Goal: Information Seeking & Learning: Learn about a topic

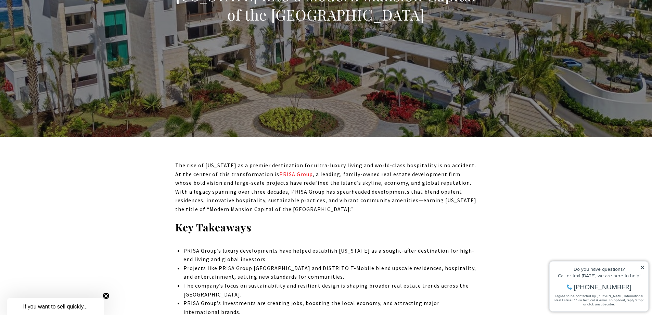
scroll to position [171, 0]
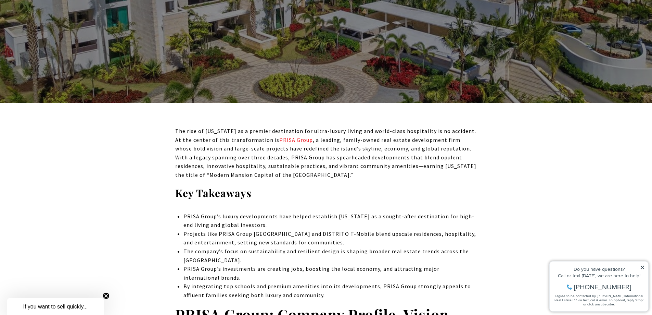
click at [644, 267] on icon at bounding box center [642, 267] width 5 height 5
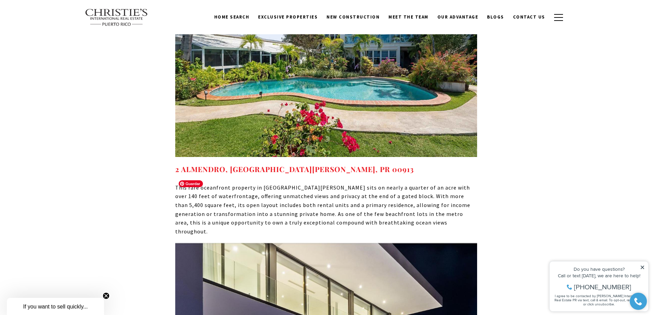
scroll to position [3733, 0]
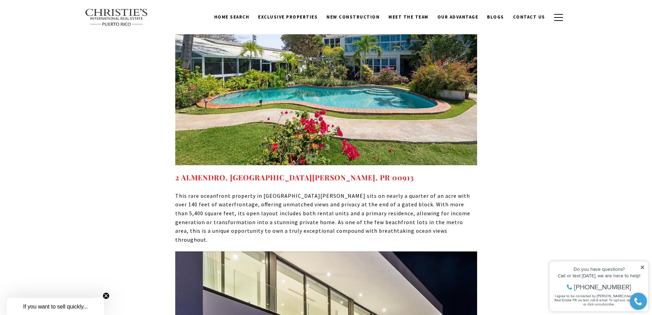
click at [645, 267] on icon at bounding box center [642, 267] width 5 height 5
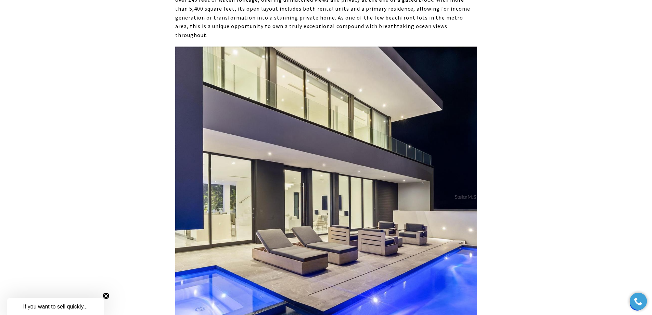
scroll to position [3938, 0]
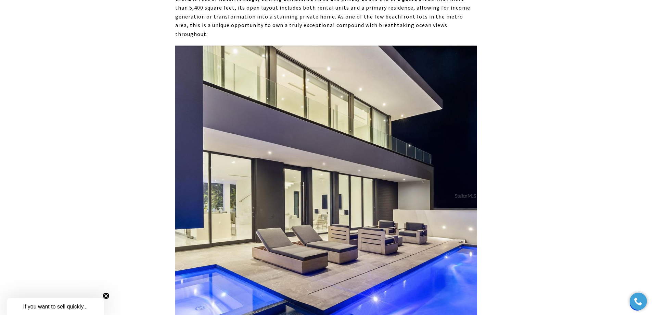
click at [251, 269] on img at bounding box center [326, 195] width 302 height 301
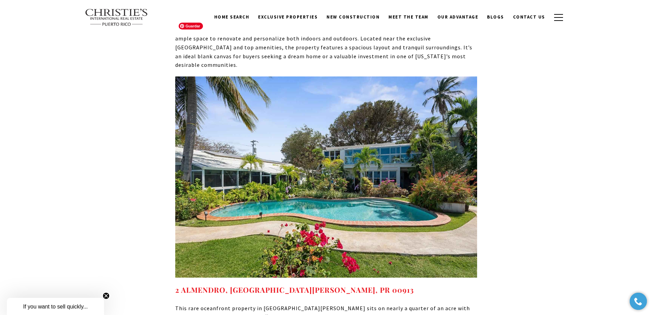
scroll to position [3630, 0]
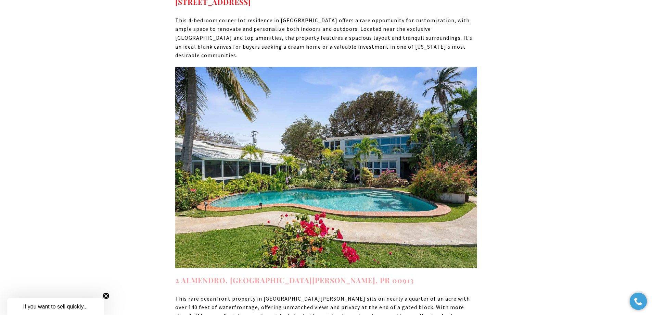
click at [226, 275] on strong "2 ALMENDRO, SAN JUAN, PR 00913" at bounding box center [294, 280] width 239 height 10
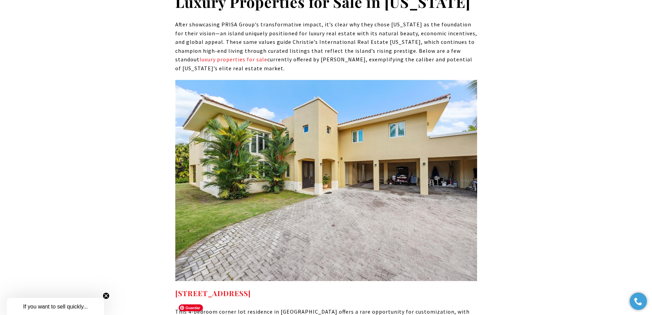
scroll to position [3356, 0]
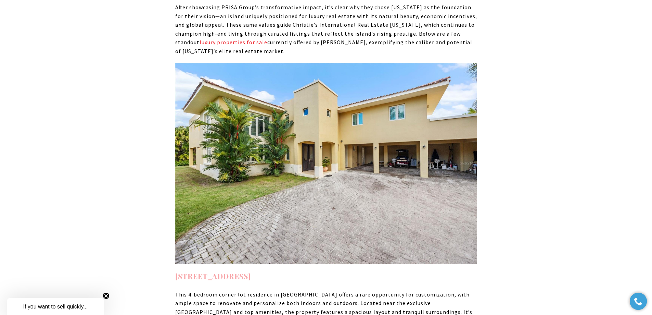
click at [251, 271] on strong "320 DORADO BEACH EAST DORADO PR, 00646" at bounding box center [213, 276] width 76 height 10
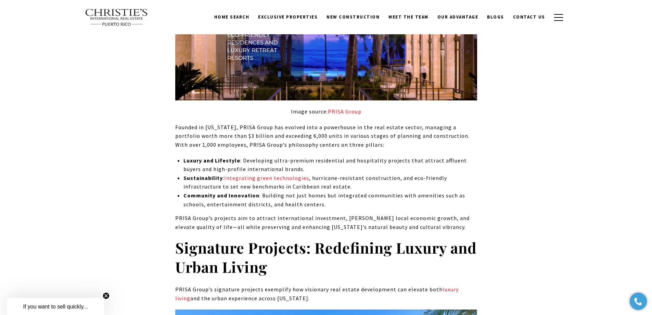
scroll to position [856, 0]
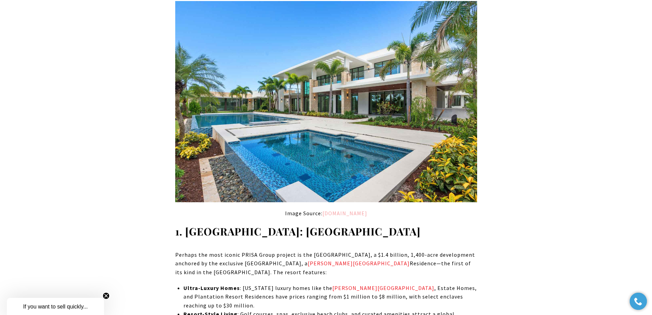
click at [342, 212] on link "prisagroup.com" at bounding box center [345, 213] width 45 height 7
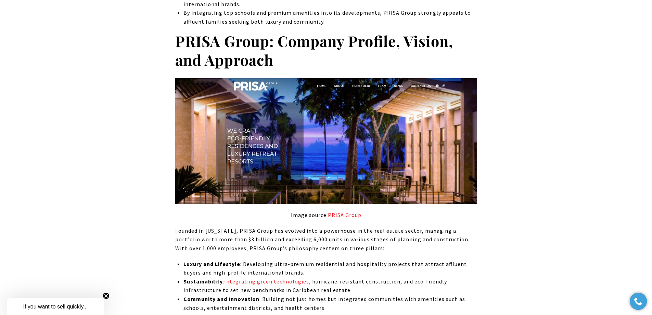
scroll to position [445, 0]
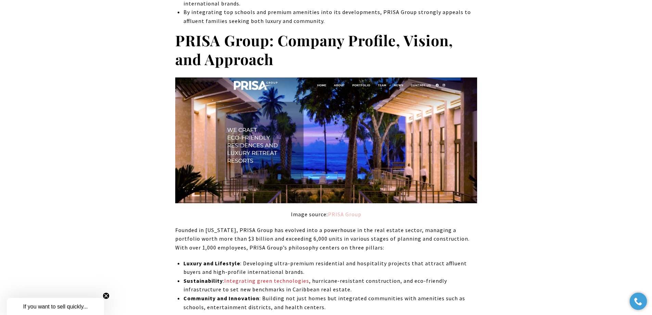
click at [345, 216] on link "PRISA Group" at bounding box center [345, 214] width 34 height 7
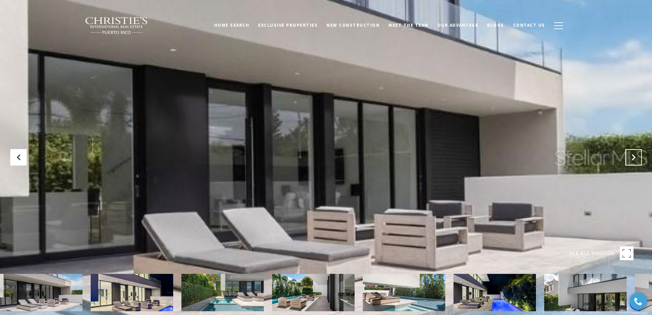
click at [638, 154] on button "Next Slide" at bounding box center [634, 157] width 16 height 16
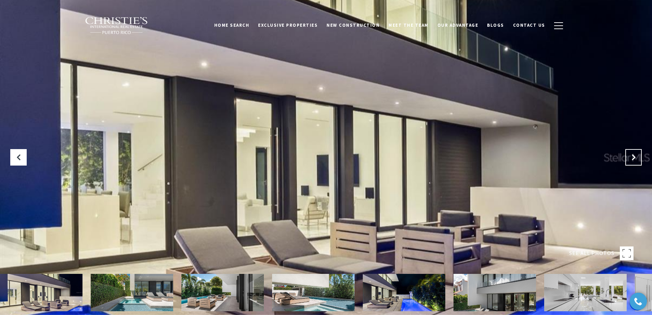
click at [638, 154] on button "Next Slide" at bounding box center [634, 157] width 16 height 16
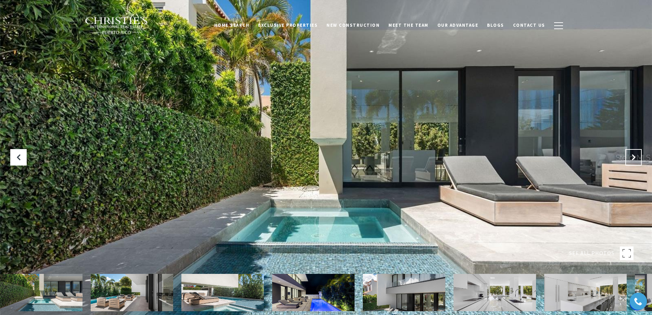
click at [633, 158] on icon "Next Slide" at bounding box center [633, 157] width 7 height 7
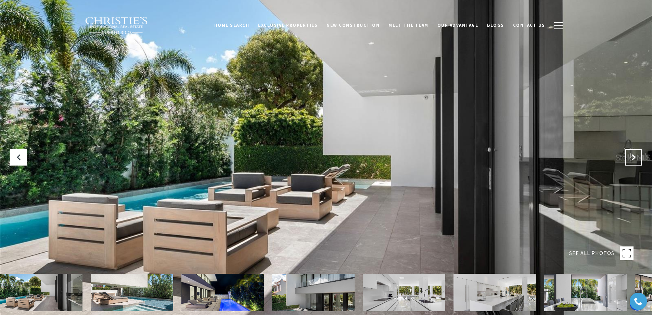
click at [633, 158] on icon "Next Slide" at bounding box center [633, 157] width 7 height 7
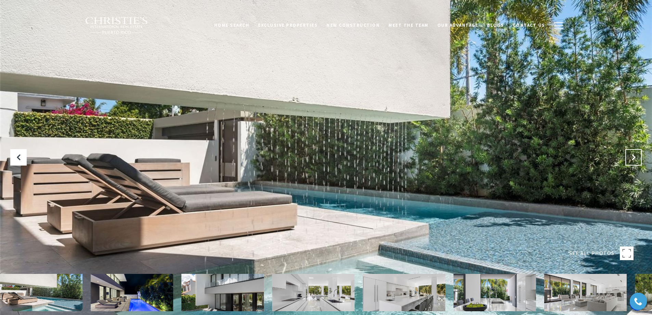
click at [633, 158] on icon "Next Slide" at bounding box center [633, 157] width 7 height 7
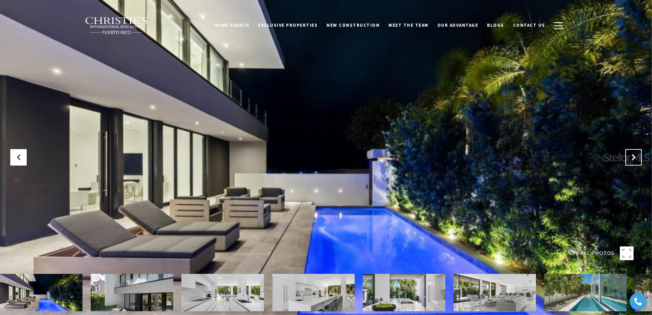
click at [633, 158] on icon "Next Slide" at bounding box center [633, 157] width 7 height 7
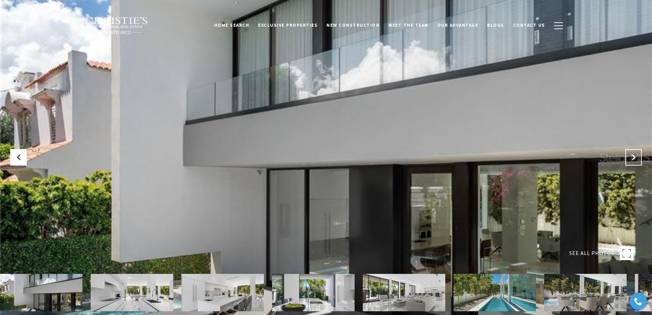
click at [633, 158] on icon "Next Slide" at bounding box center [633, 157] width 7 height 7
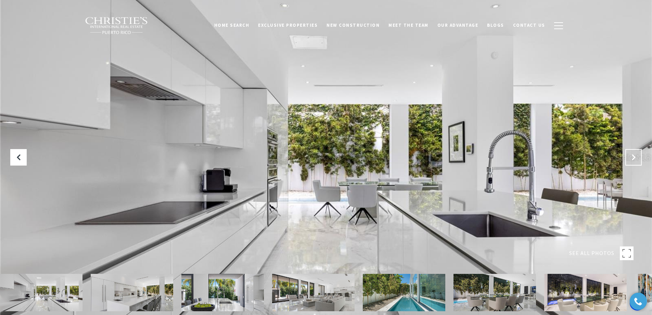
click at [633, 158] on icon "Next Slide" at bounding box center [633, 157] width 7 height 7
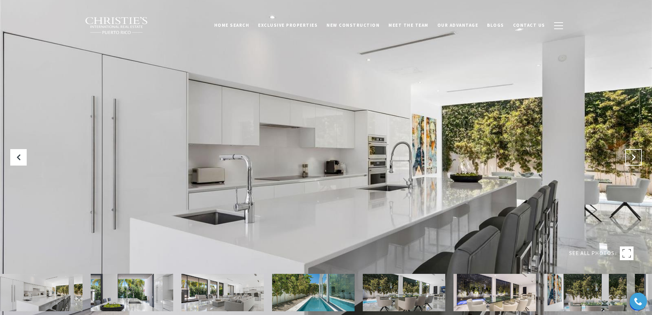
click at [633, 158] on icon "Next Slide" at bounding box center [633, 157] width 7 height 7
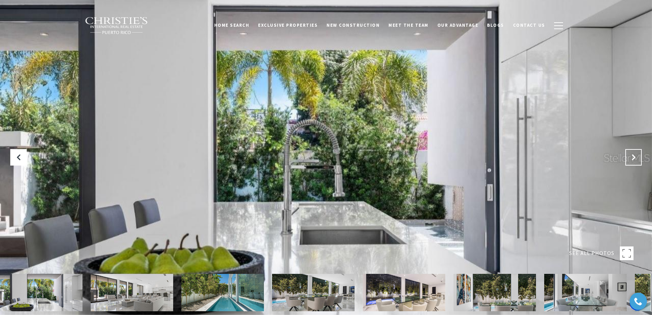
click at [633, 158] on icon "Next Slide" at bounding box center [633, 157] width 7 height 7
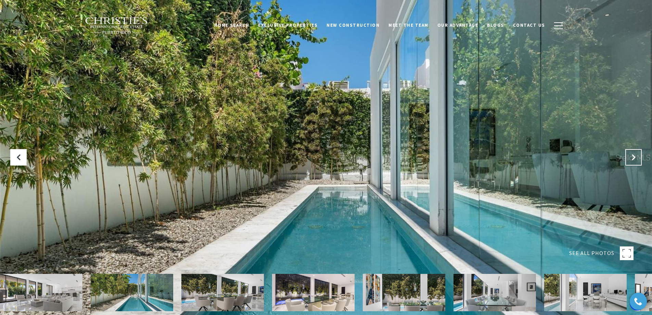
click at [633, 158] on icon "Next Slide" at bounding box center [633, 157] width 7 height 7
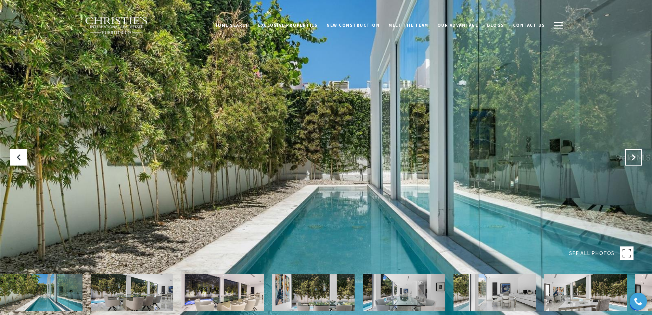
click at [633, 158] on icon "Next Slide" at bounding box center [633, 157] width 7 height 7
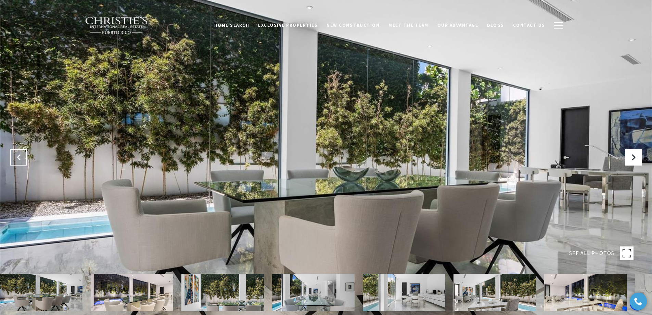
click at [18, 155] on icon "Previous Slide" at bounding box center [18, 157] width 7 height 7
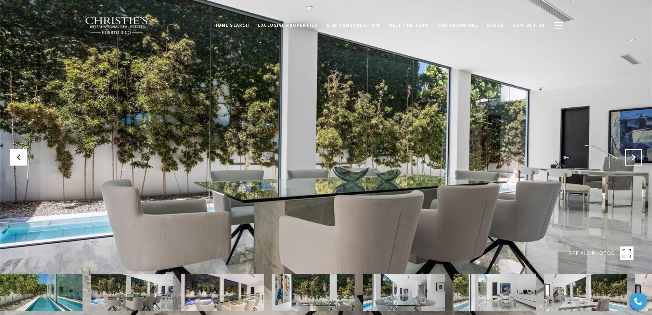
click at [637, 158] on button "Next Slide" at bounding box center [634, 157] width 16 height 16
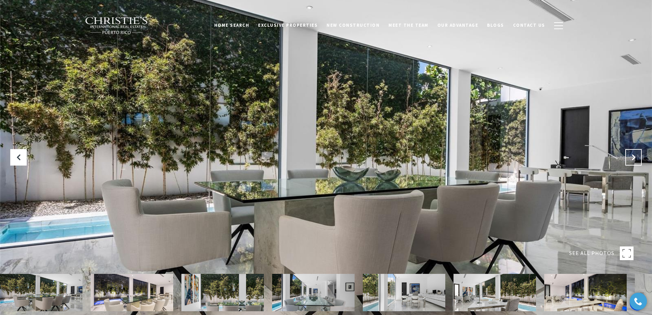
click at [637, 158] on button "Next Slide" at bounding box center [634, 157] width 16 height 16
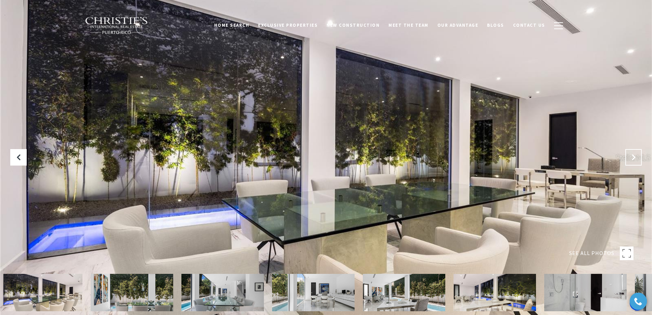
click at [637, 158] on button "Next Slide" at bounding box center [634, 157] width 16 height 16
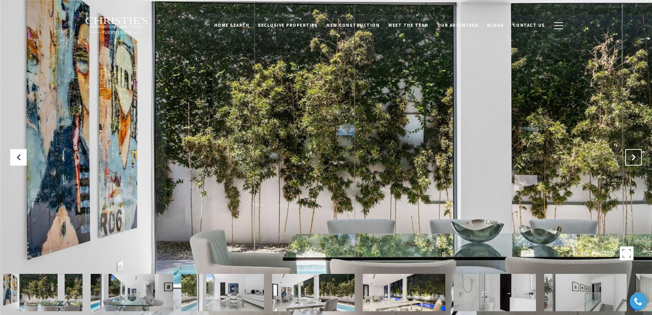
click at [635, 158] on icon "Next Slide" at bounding box center [633, 157] width 7 height 7
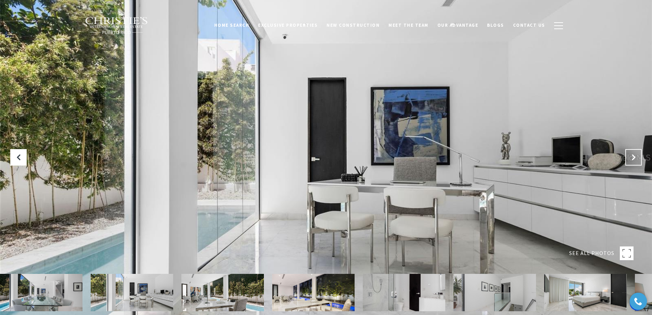
click at [635, 158] on icon "Next Slide" at bounding box center [633, 157] width 7 height 7
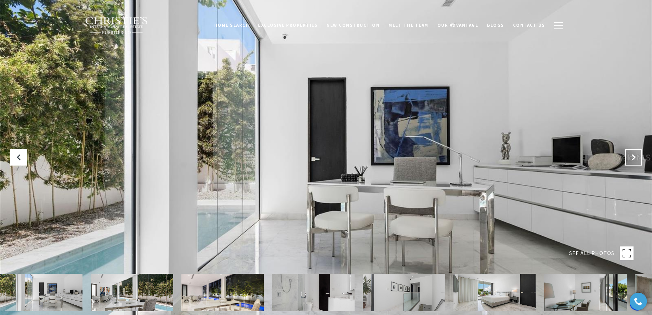
click at [635, 158] on icon "Next Slide" at bounding box center [633, 157] width 7 height 7
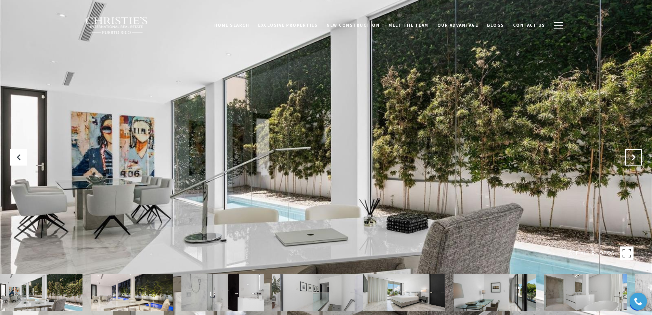
click at [635, 158] on icon "Next Slide" at bounding box center [633, 157] width 7 height 7
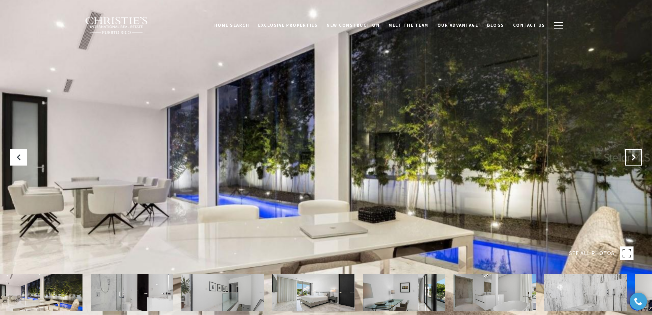
click at [635, 159] on icon "Next Slide" at bounding box center [633, 157] width 7 height 7
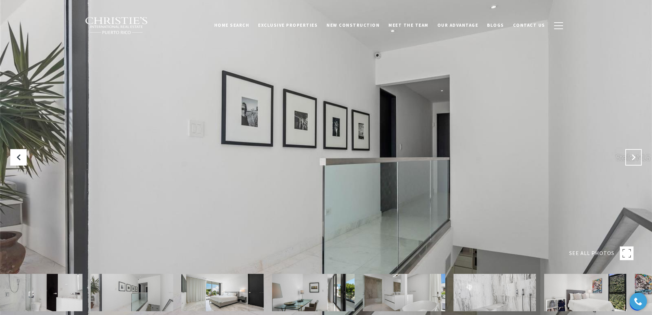
click at [635, 159] on icon "Next Slide" at bounding box center [633, 157] width 7 height 7
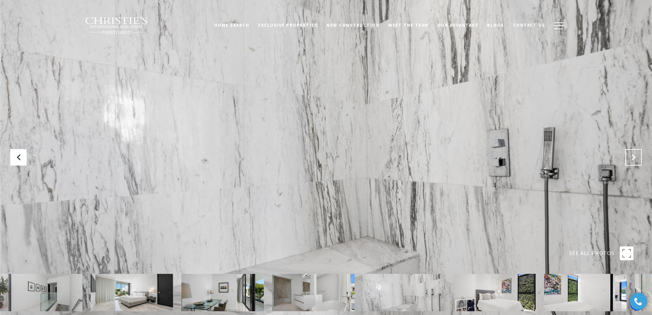
click at [630, 157] on icon "Next Slide" at bounding box center [633, 157] width 7 height 7
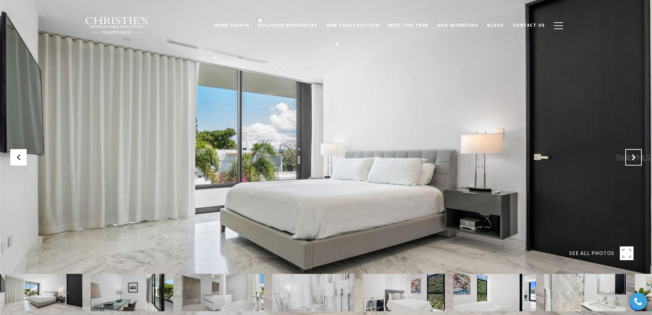
click at [630, 157] on icon "Next Slide" at bounding box center [633, 157] width 7 height 7
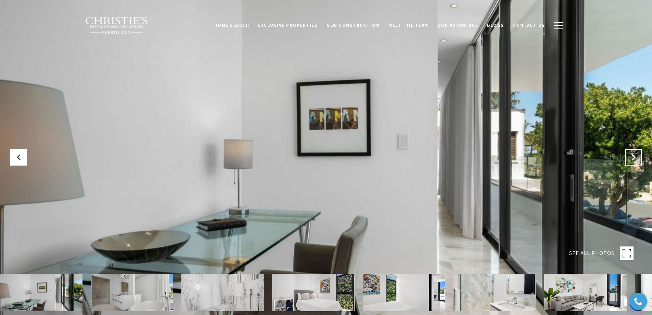
click at [635, 156] on icon "Next Slide" at bounding box center [633, 157] width 7 height 7
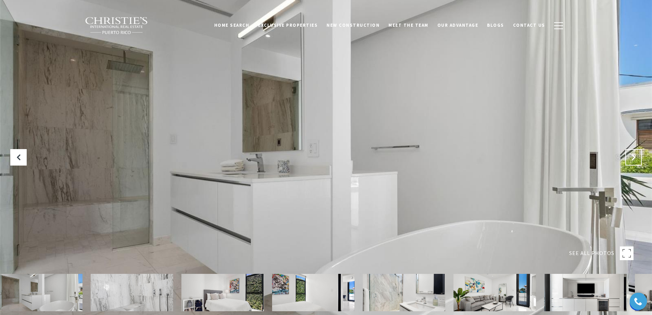
click at [635, 156] on icon "Next Slide" at bounding box center [633, 157] width 7 height 7
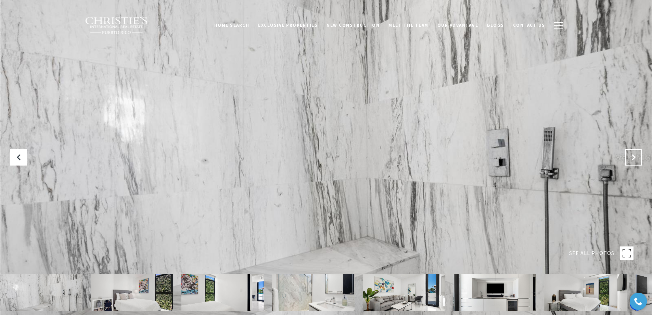
click at [635, 156] on icon "Next Slide" at bounding box center [633, 157] width 7 height 7
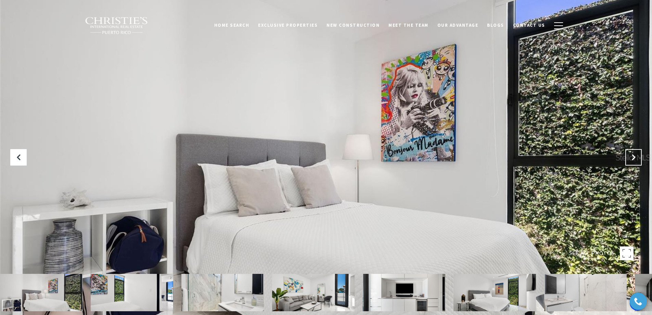
click at [634, 156] on icon "Next Slide" at bounding box center [633, 157] width 7 height 7
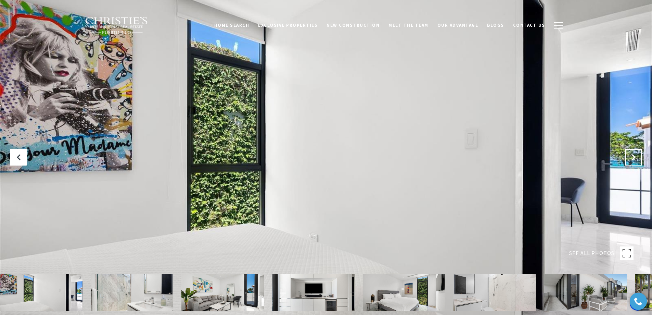
click at [634, 156] on icon "Next Slide" at bounding box center [633, 157] width 7 height 7
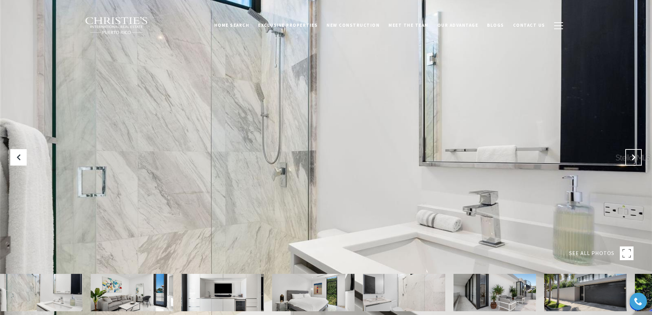
click at [634, 156] on icon "Next Slide" at bounding box center [633, 157] width 7 height 7
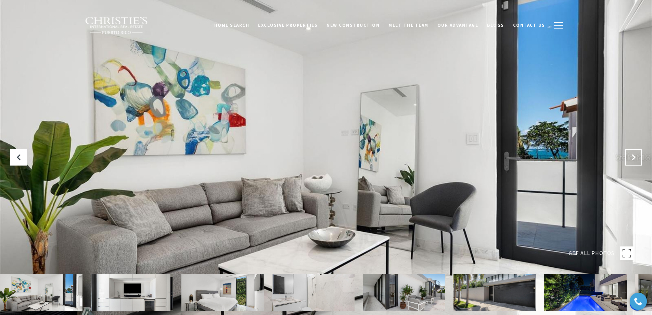
click at [634, 156] on icon "Next Slide" at bounding box center [633, 157] width 7 height 7
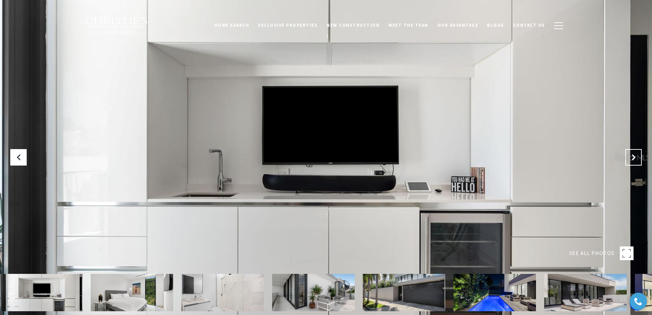
click at [634, 156] on icon "Next Slide" at bounding box center [633, 157] width 7 height 7
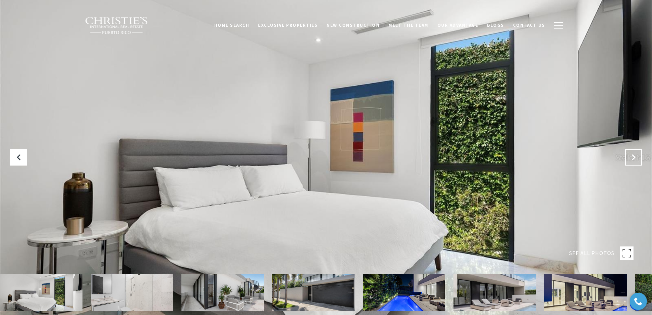
click at [634, 156] on icon "Next Slide" at bounding box center [633, 157] width 7 height 7
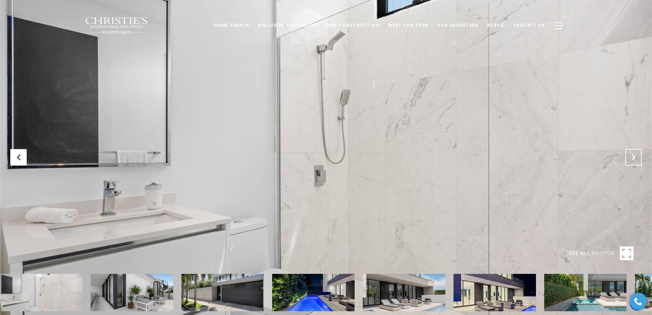
click at [634, 158] on icon "Next Slide" at bounding box center [633, 157] width 7 height 7
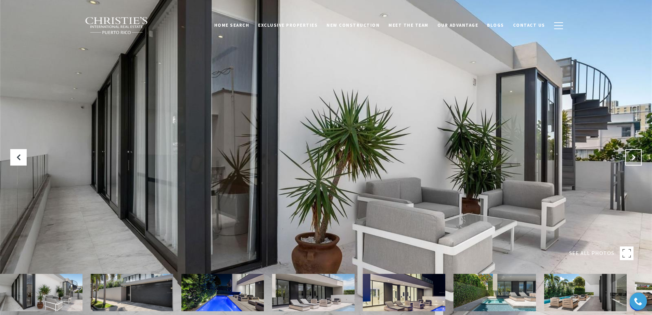
click at [634, 158] on icon "Next Slide" at bounding box center [633, 157] width 7 height 7
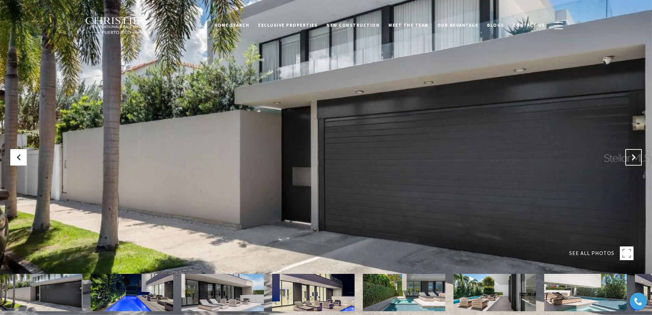
click at [634, 158] on icon "Next Slide" at bounding box center [633, 157] width 7 height 7
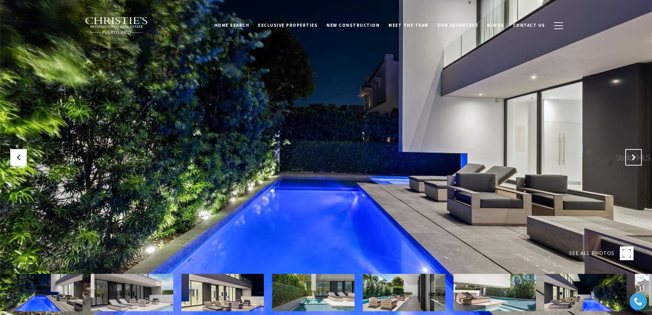
click at [634, 158] on icon "Next Slide" at bounding box center [633, 157] width 7 height 7
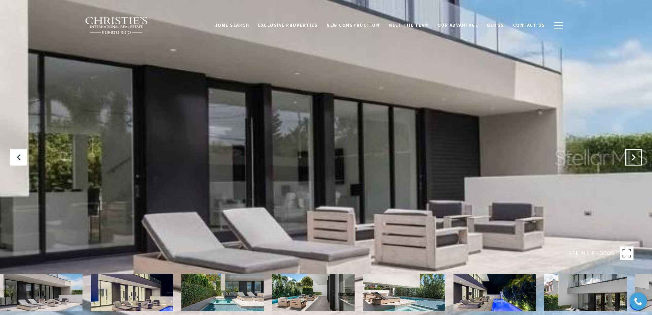
click at [634, 158] on icon "Next Slide" at bounding box center [633, 157] width 7 height 7
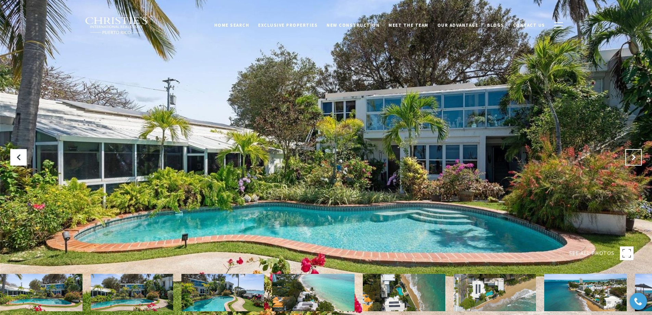
click at [637, 159] on icon at bounding box center [633, 157] width 7 height 7
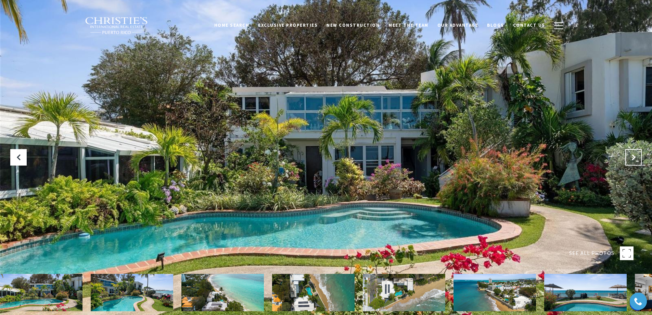
click at [637, 159] on icon "Next Slide" at bounding box center [633, 157] width 7 height 7
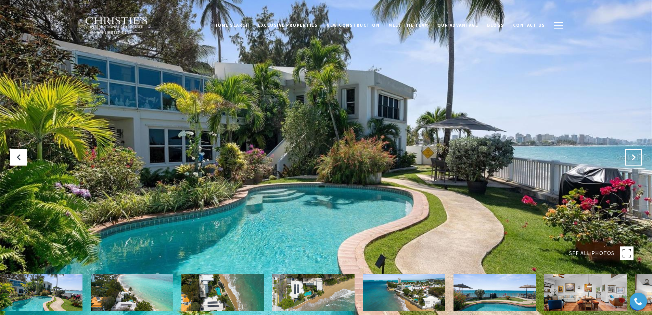
click at [637, 159] on icon "Next Slide" at bounding box center [633, 157] width 7 height 7
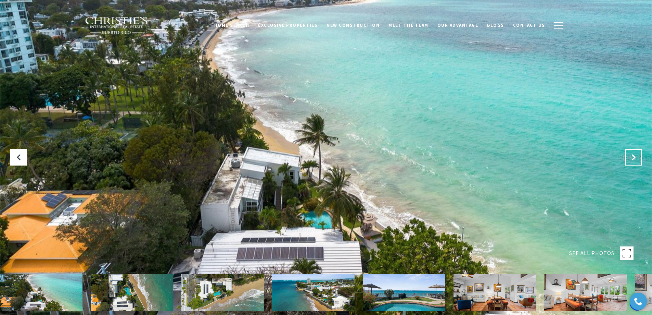
click at [637, 159] on icon "Next Slide" at bounding box center [633, 157] width 7 height 7
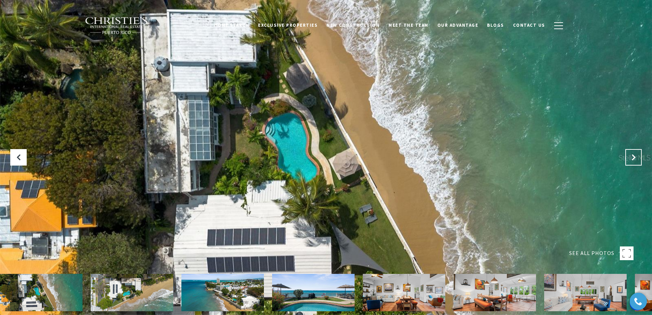
click at [637, 159] on icon "Next Slide" at bounding box center [633, 157] width 7 height 7
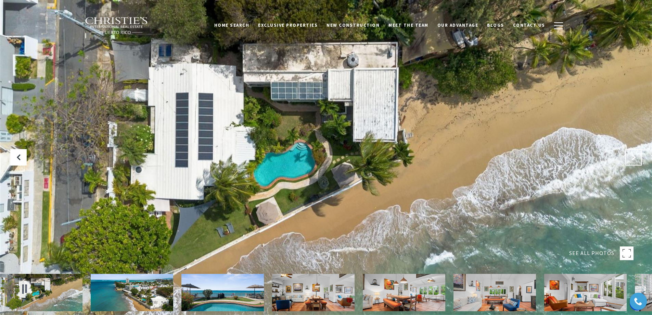
click at [637, 159] on icon "Next Slide" at bounding box center [633, 157] width 7 height 7
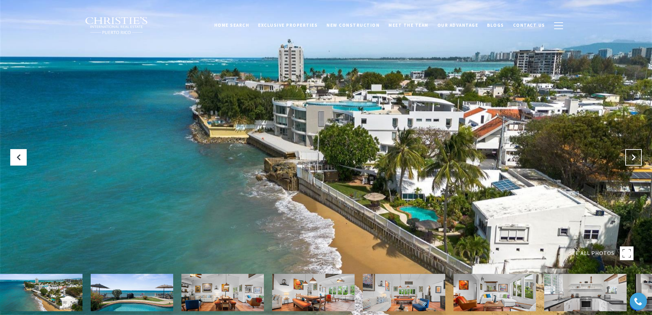
click at [637, 159] on icon "Next Slide" at bounding box center [633, 157] width 7 height 7
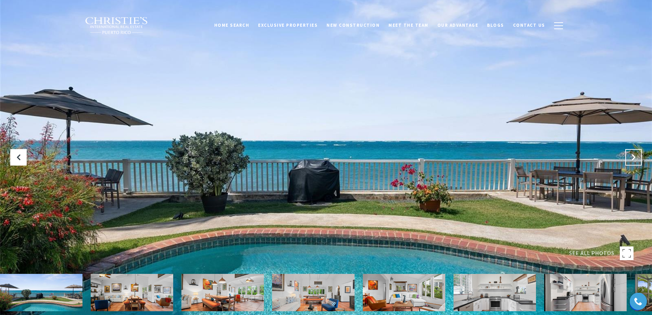
click at [637, 159] on icon "Next Slide" at bounding box center [633, 157] width 7 height 7
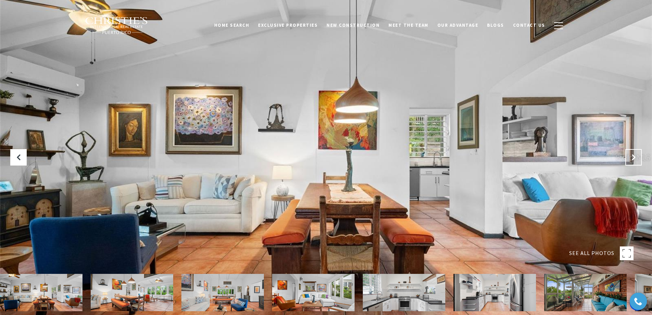
click at [637, 159] on icon "Next Slide" at bounding box center [633, 157] width 7 height 7
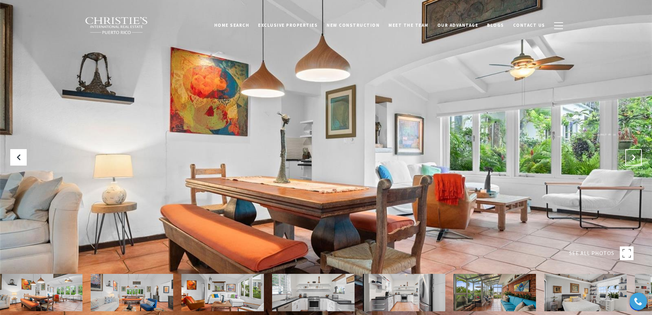
click at [636, 159] on icon "Next Slide" at bounding box center [633, 157] width 7 height 7
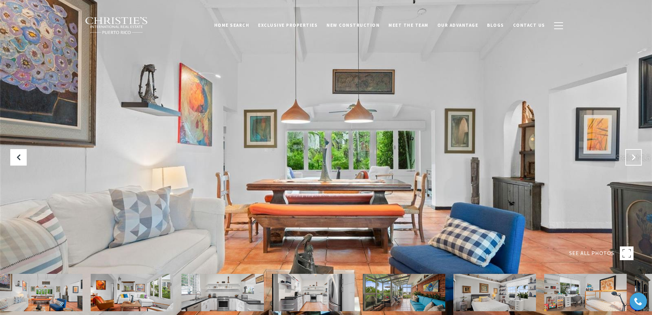
click at [636, 159] on icon "Next Slide" at bounding box center [633, 157] width 7 height 7
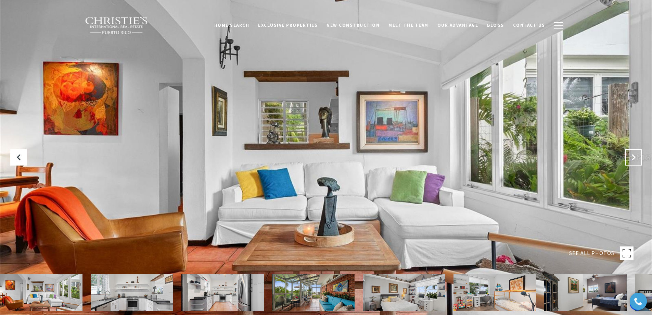
click at [636, 159] on icon "Next Slide" at bounding box center [633, 157] width 7 height 7
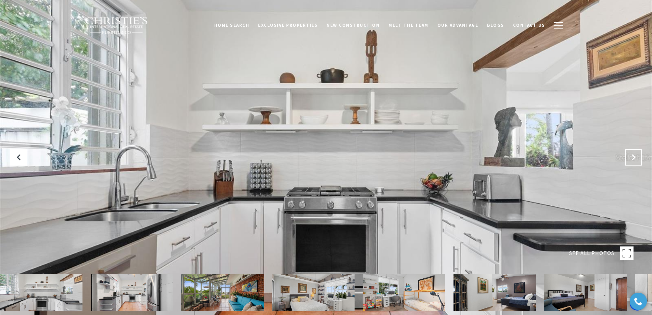
click at [636, 159] on icon "Next Slide" at bounding box center [633, 157] width 7 height 7
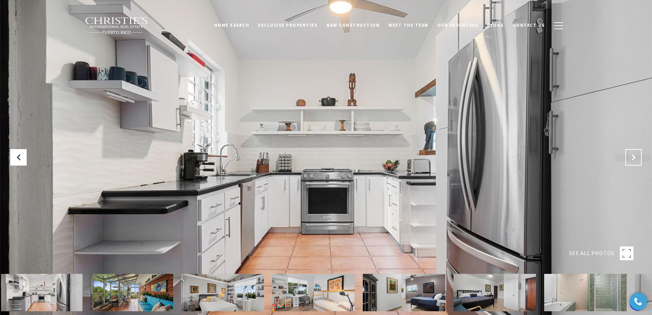
click at [636, 159] on icon "Next Slide" at bounding box center [633, 157] width 7 height 7
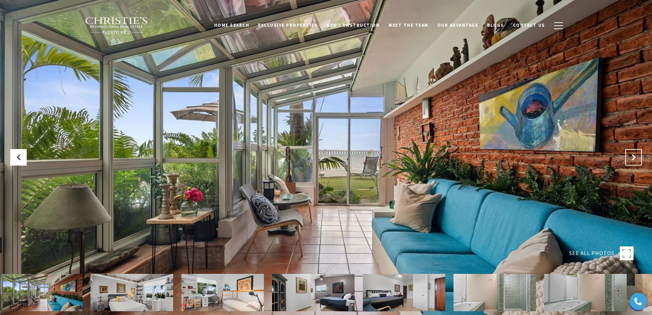
click at [636, 159] on icon "Next Slide" at bounding box center [633, 157] width 7 height 7
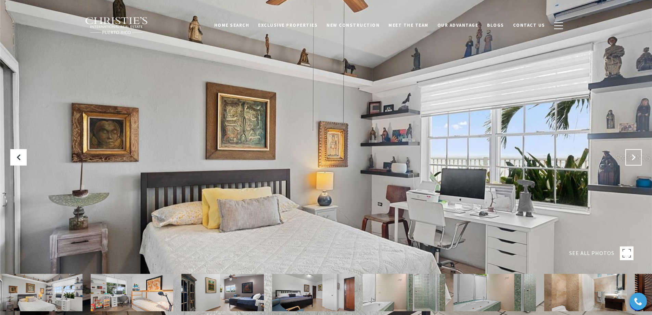
click at [636, 159] on icon "Next Slide" at bounding box center [633, 157] width 7 height 7
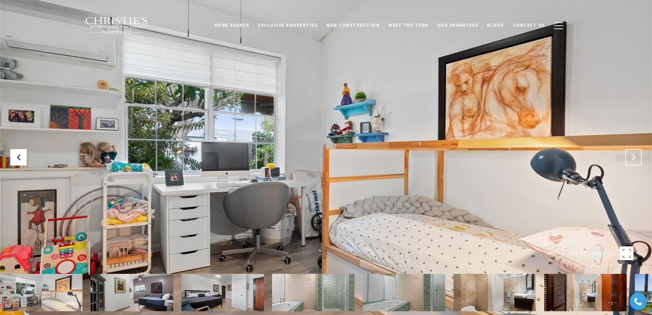
click at [636, 159] on icon "Next Slide" at bounding box center [633, 157] width 7 height 7
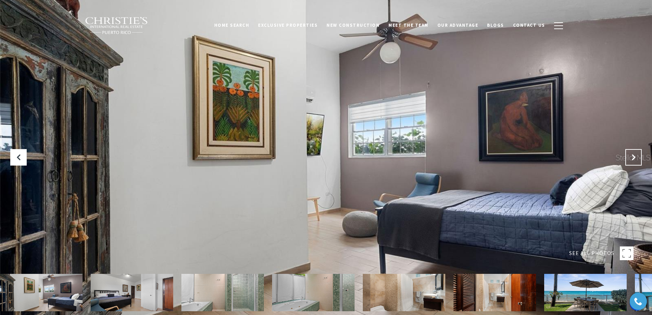
click at [636, 159] on icon "Next Slide" at bounding box center [633, 157] width 7 height 7
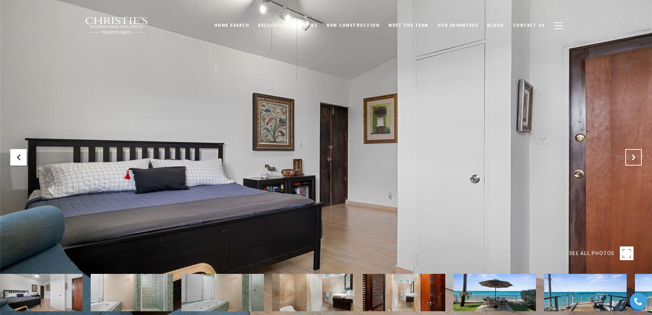
click at [636, 159] on icon "Next Slide" at bounding box center [633, 157] width 7 height 7
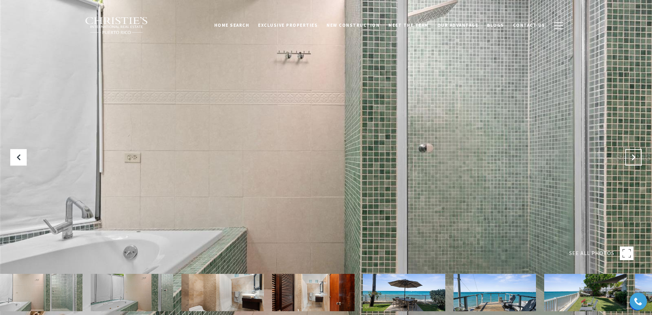
click at [636, 159] on icon "Next Slide" at bounding box center [633, 157] width 7 height 7
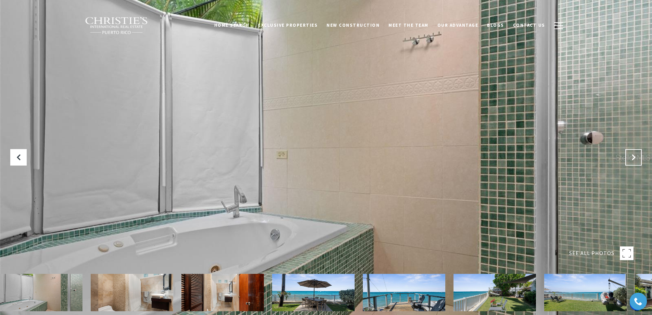
click at [636, 159] on icon "Next Slide" at bounding box center [633, 157] width 7 height 7
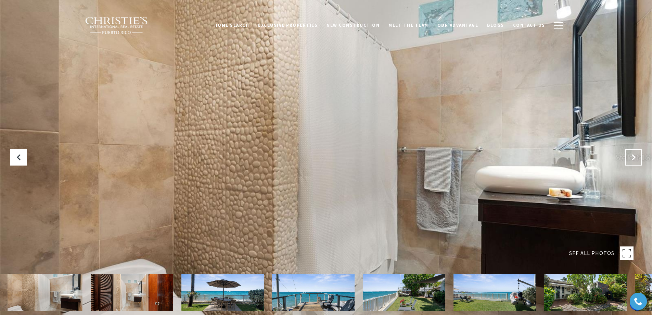
click at [636, 159] on icon "Next Slide" at bounding box center [633, 157] width 7 height 7
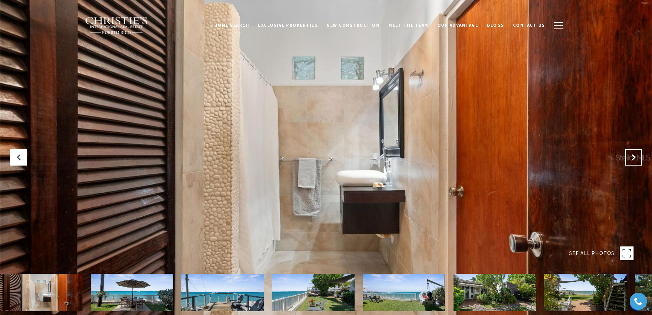
click at [636, 159] on icon "Next Slide" at bounding box center [633, 157] width 7 height 7
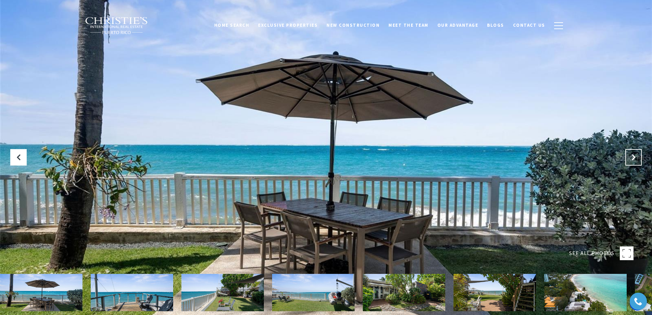
click at [636, 159] on icon "Next Slide" at bounding box center [633, 157] width 7 height 7
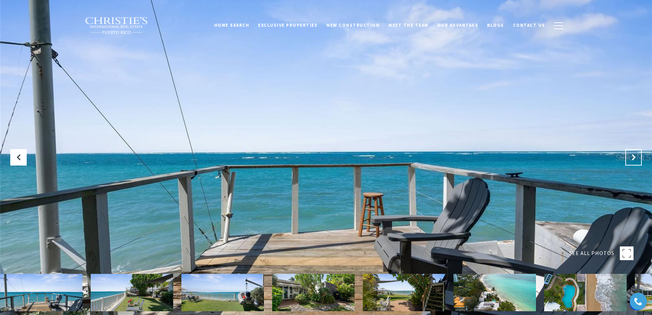
click at [636, 159] on icon "Next Slide" at bounding box center [633, 157] width 7 height 7
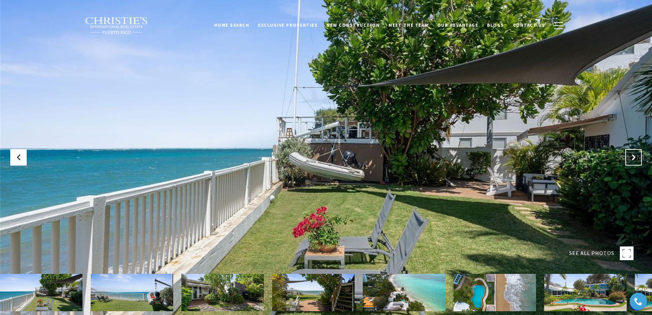
click at [636, 159] on icon "Next Slide" at bounding box center [633, 157] width 7 height 7
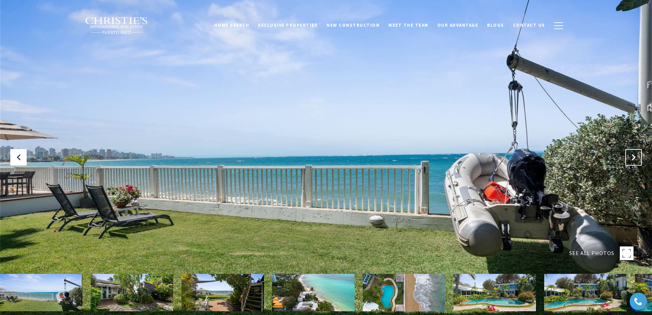
click at [636, 159] on icon "Next Slide" at bounding box center [633, 157] width 7 height 7
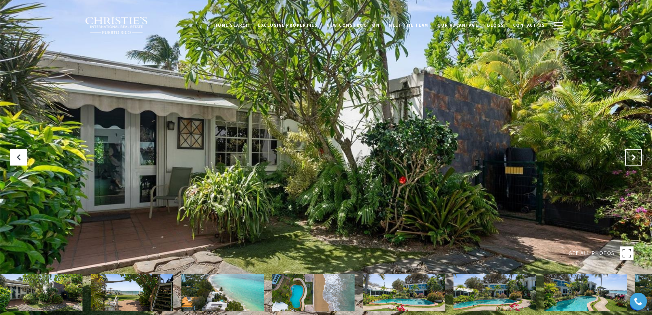
click at [636, 159] on icon "Next Slide" at bounding box center [633, 157] width 7 height 7
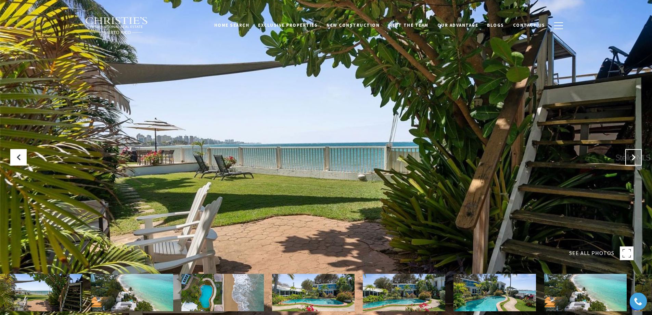
click at [636, 159] on icon "Next Slide" at bounding box center [633, 157] width 7 height 7
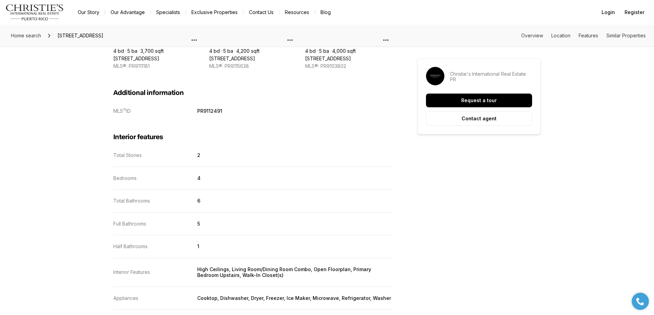
scroll to position [575, 0]
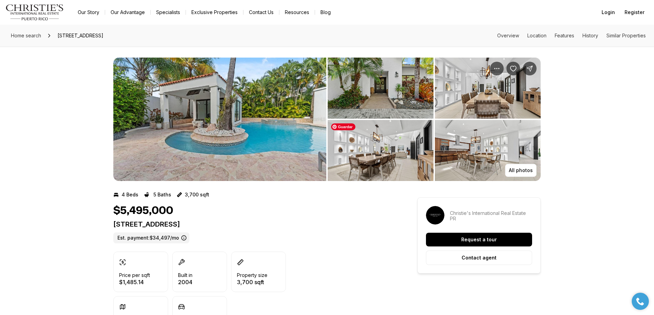
click at [381, 152] on img "View image gallery" at bounding box center [381, 150] width 106 height 61
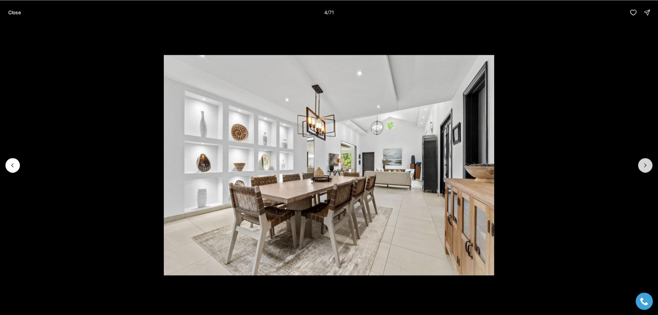
click at [644, 167] on icon "Next slide" at bounding box center [644, 165] width 7 height 7
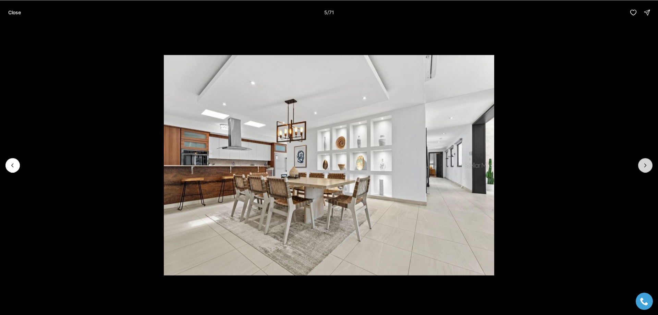
click at [644, 167] on icon "Next slide" at bounding box center [644, 165] width 7 height 7
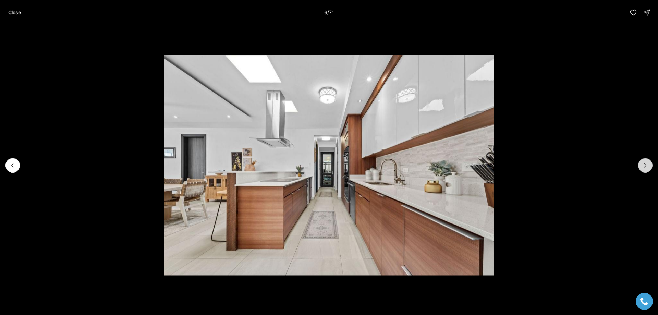
click at [644, 167] on icon "Next slide" at bounding box center [644, 165] width 7 height 7
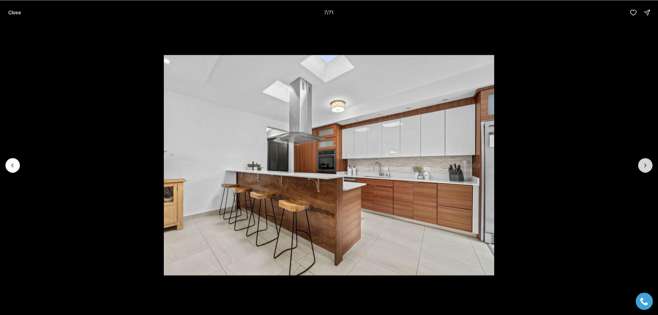
click at [644, 167] on icon "Next slide" at bounding box center [644, 165] width 7 height 7
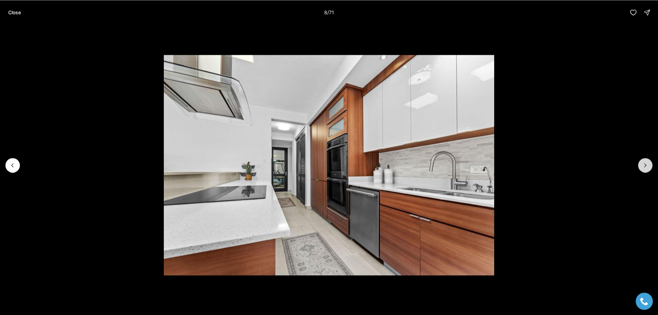
click at [644, 167] on icon "Next slide" at bounding box center [644, 165] width 7 height 7
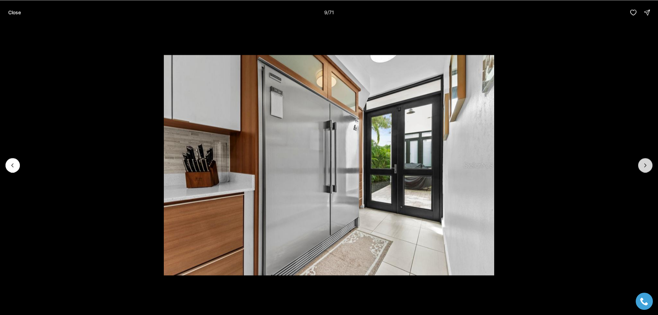
click at [644, 167] on icon "Next slide" at bounding box center [644, 165] width 7 height 7
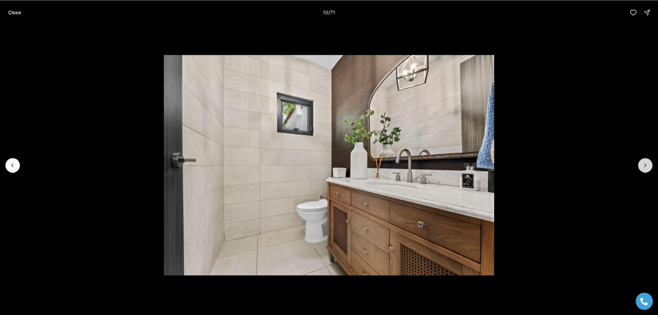
click at [644, 167] on icon "Next slide" at bounding box center [644, 165] width 7 height 7
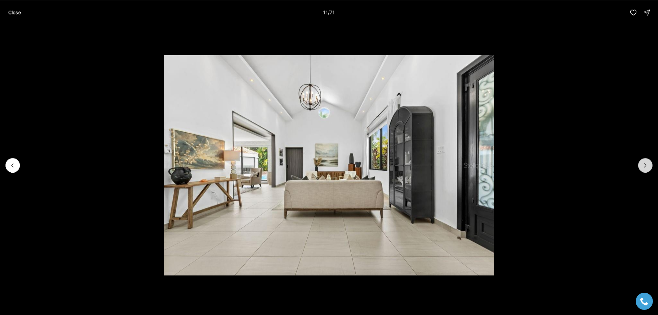
click at [644, 167] on icon "Next slide" at bounding box center [644, 165] width 7 height 7
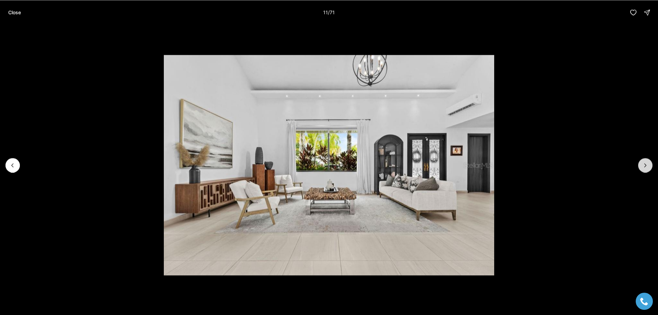
click at [644, 167] on icon "Next slide" at bounding box center [644, 165] width 7 height 7
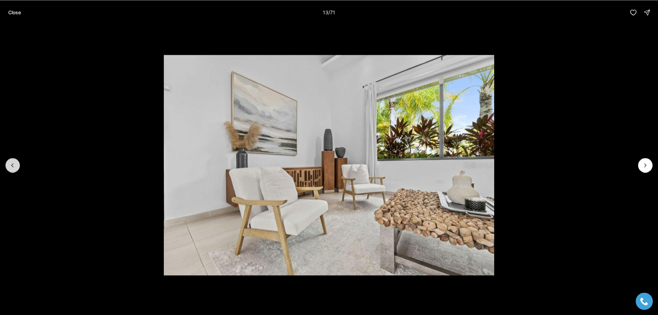
click at [15, 166] on icon "Previous slide" at bounding box center [12, 165] width 7 height 7
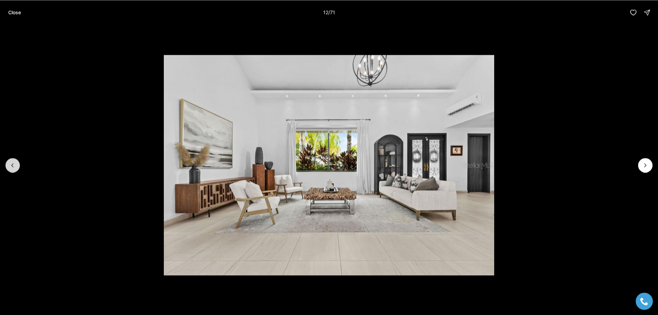
click at [15, 166] on icon "Previous slide" at bounding box center [12, 165] width 7 height 7
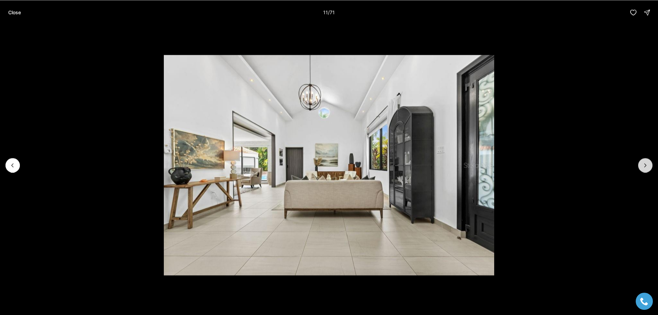
click at [639, 162] on button "Next slide" at bounding box center [645, 165] width 14 height 14
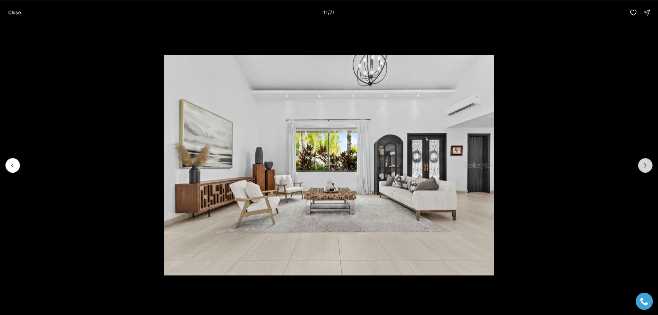
click at [640, 162] on button "Next slide" at bounding box center [645, 165] width 14 height 14
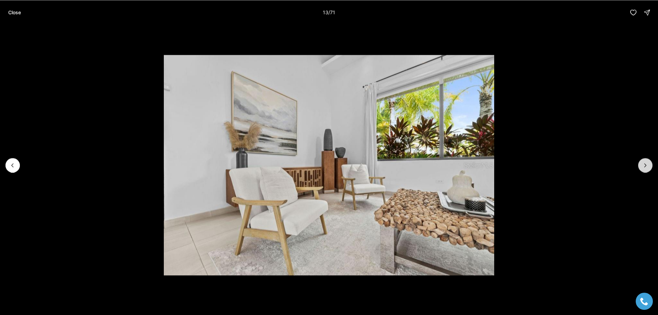
click at [640, 162] on button "Next slide" at bounding box center [645, 165] width 14 height 14
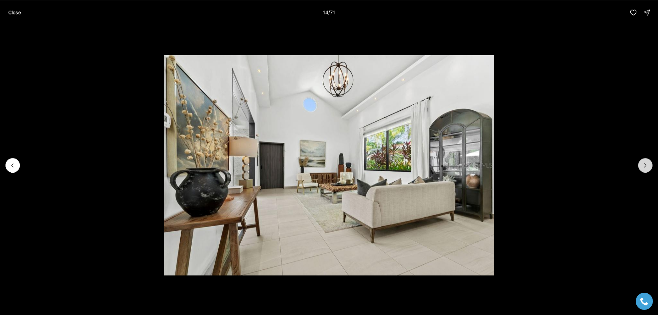
click at [640, 162] on button "Next slide" at bounding box center [645, 165] width 14 height 14
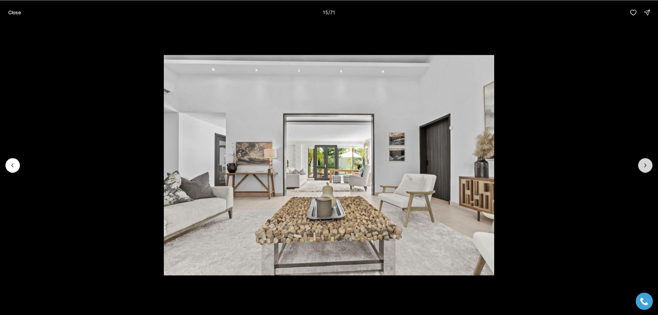
click at [640, 162] on button "Next slide" at bounding box center [645, 165] width 14 height 14
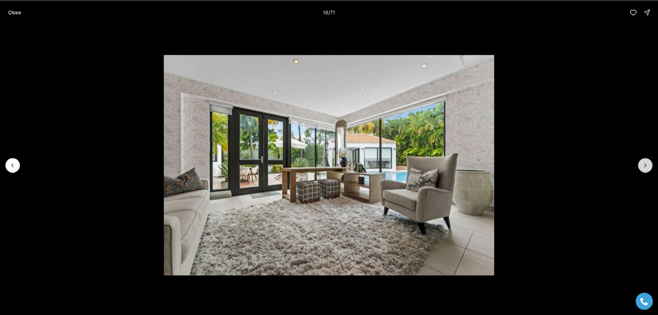
click at [640, 162] on button "Next slide" at bounding box center [645, 165] width 14 height 14
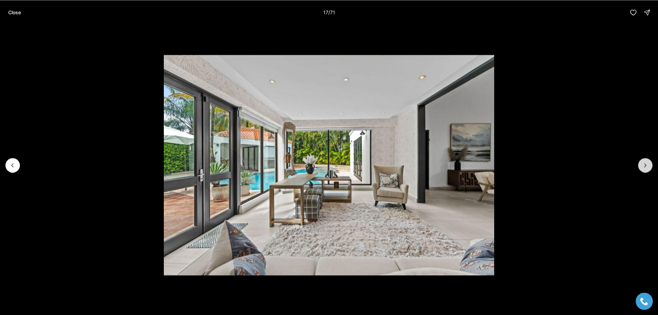
click at [640, 162] on button "Next slide" at bounding box center [645, 165] width 14 height 14
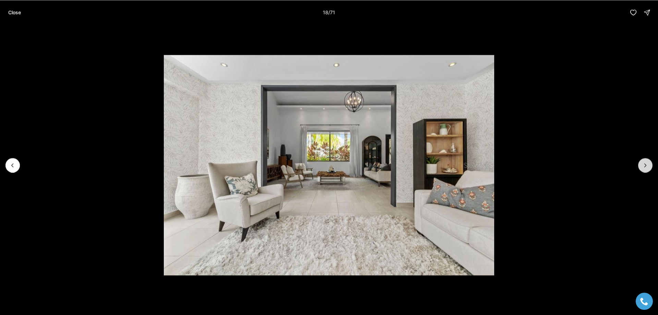
click at [640, 162] on button "Next slide" at bounding box center [645, 165] width 14 height 14
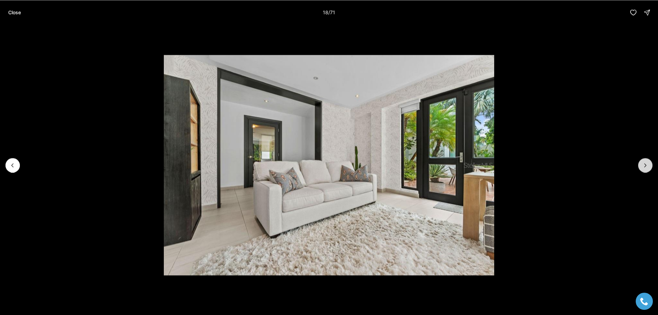
click at [640, 162] on button "Next slide" at bounding box center [645, 165] width 14 height 14
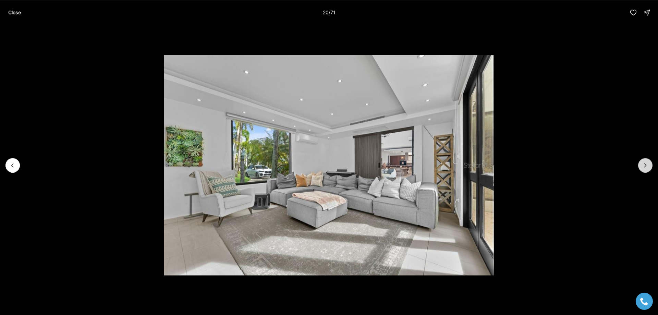
click at [640, 162] on button "Next slide" at bounding box center [645, 165] width 14 height 14
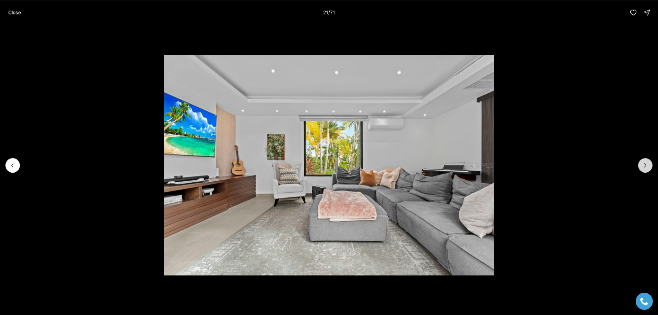
click at [640, 162] on button "Next slide" at bounding box center [645, 165] width 14 height 14
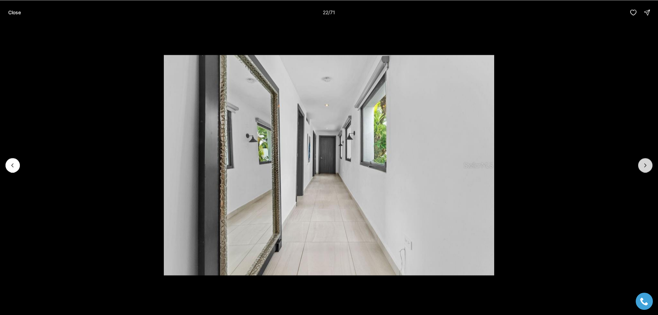
click at [640, 162] on button "Next slide" at bounding box center [645, 165] width 14 height 14
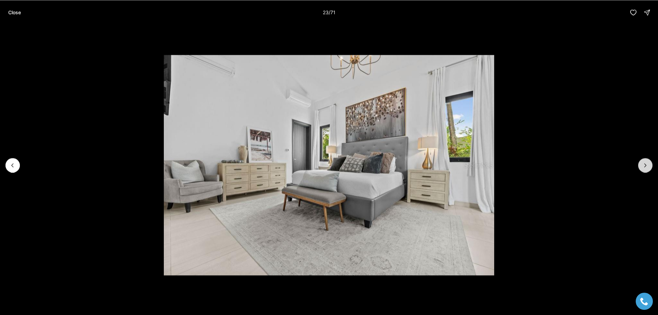
click at [640, 162] on button "Next slide" at bounding box center [645, 165] width 14 height 14
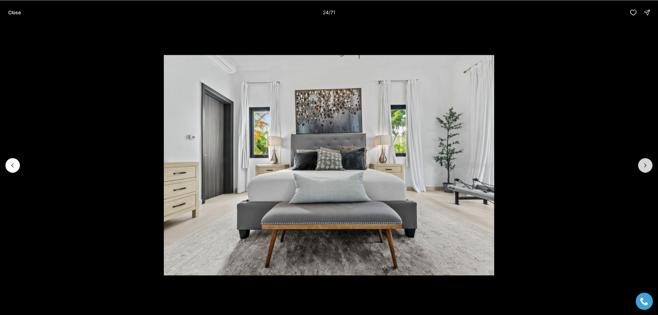
click at [640, 162] on button "Next slide" at bounding box center [645, 165] width 14 height 14
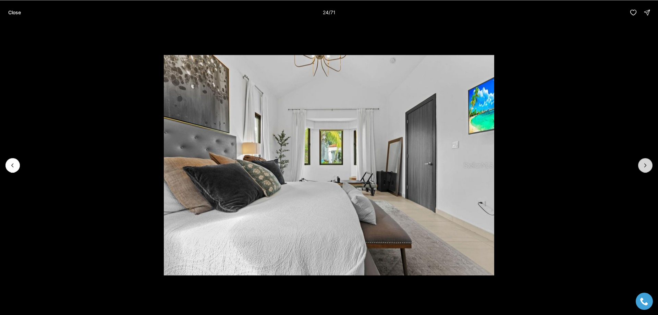
click at [640, 162] on button "Next slide" at bounding box center [645, 165] width 14 height 14
